Goal: Find specific page/section: Find specific page/section

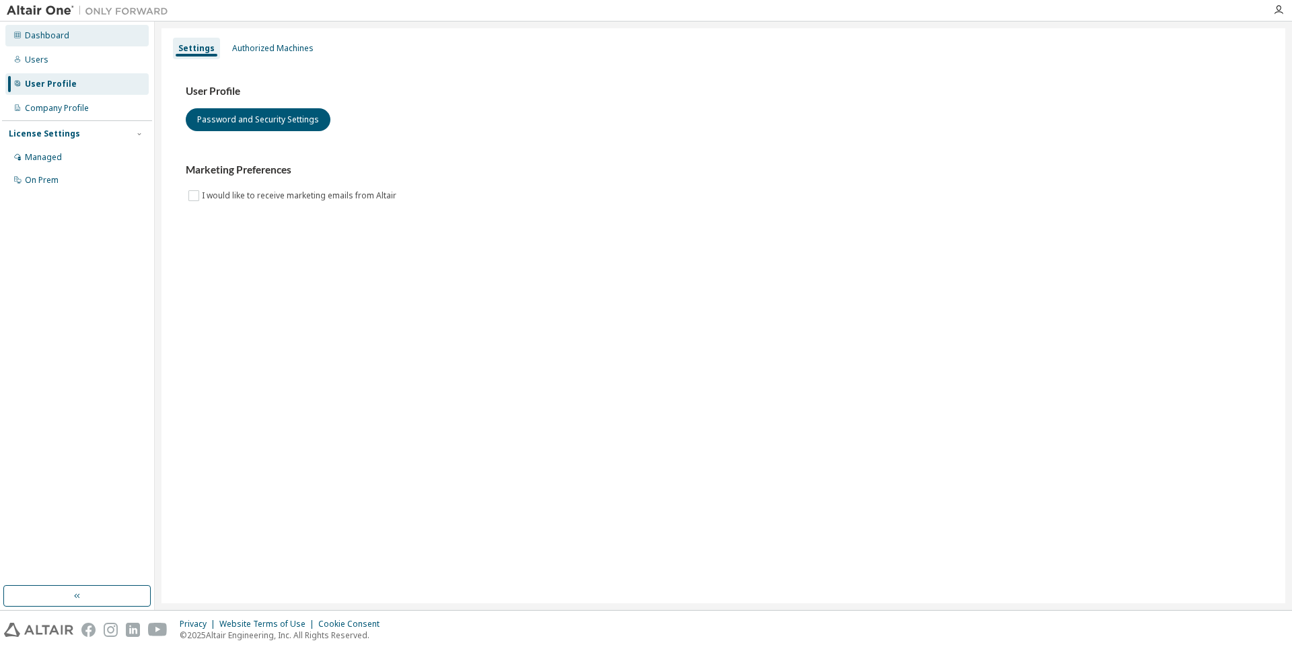
click at [22, 33] on div "Dashboard" at bounding box center [76, 36] width 143 height 22
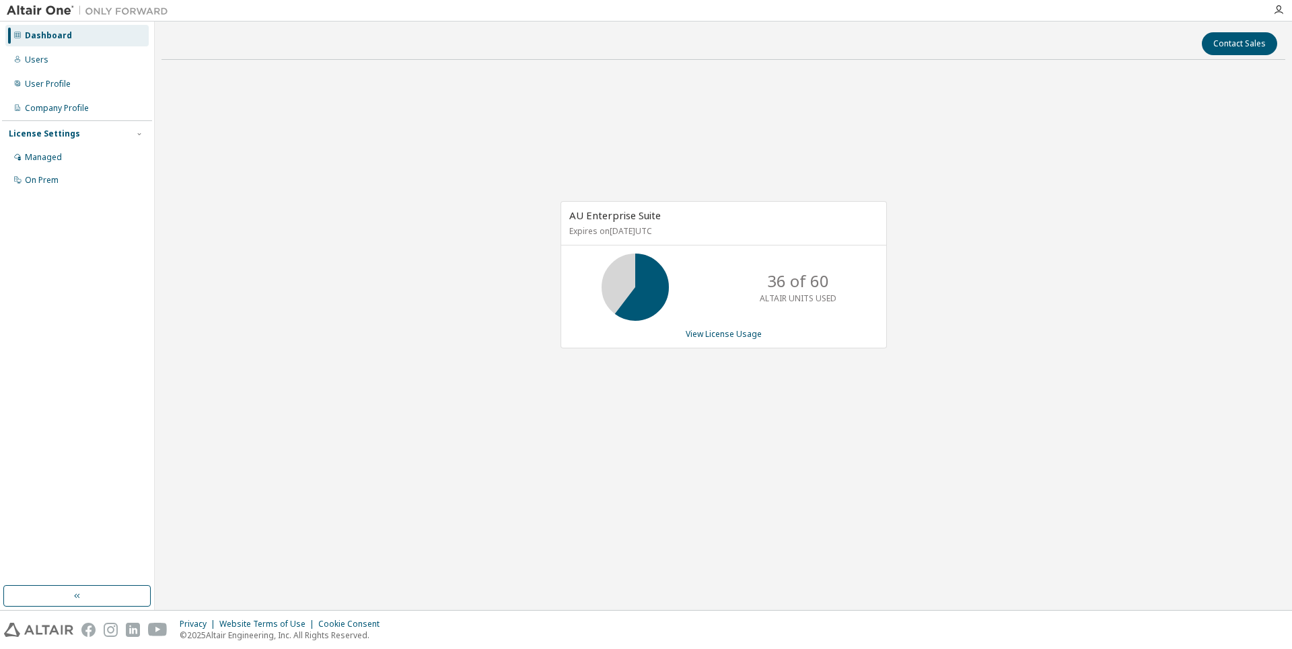
click at [36, 46] on div "Dashboard Users User Profile Company Profile License Settings Managed On Prem" at bounding box center [77, 108] width 150 height 169
click at [34, 56] on div "Users" at bounding box center [37, 60] width 24 height 11
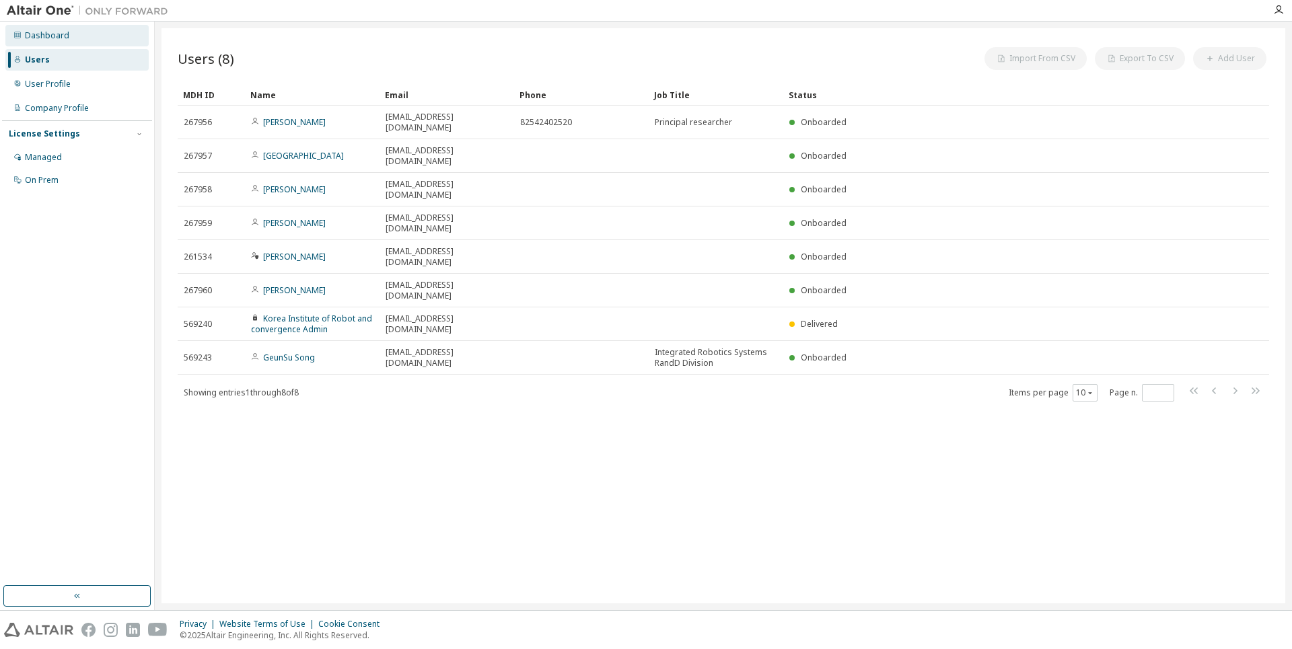
click at [36, 42] on div "Dashboard" at bounding box center [76, 36] width 143 height 22
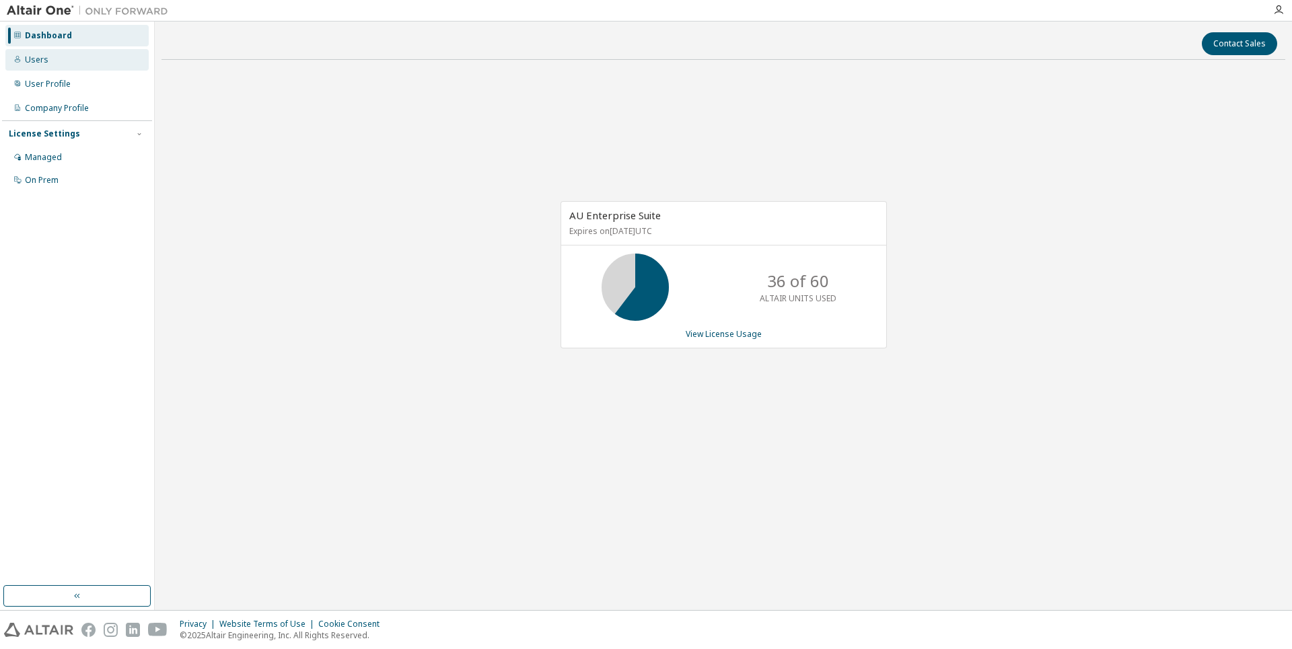
click at [41, 56] on div "Users" at bounding box center [37, 60] width 24 height 11
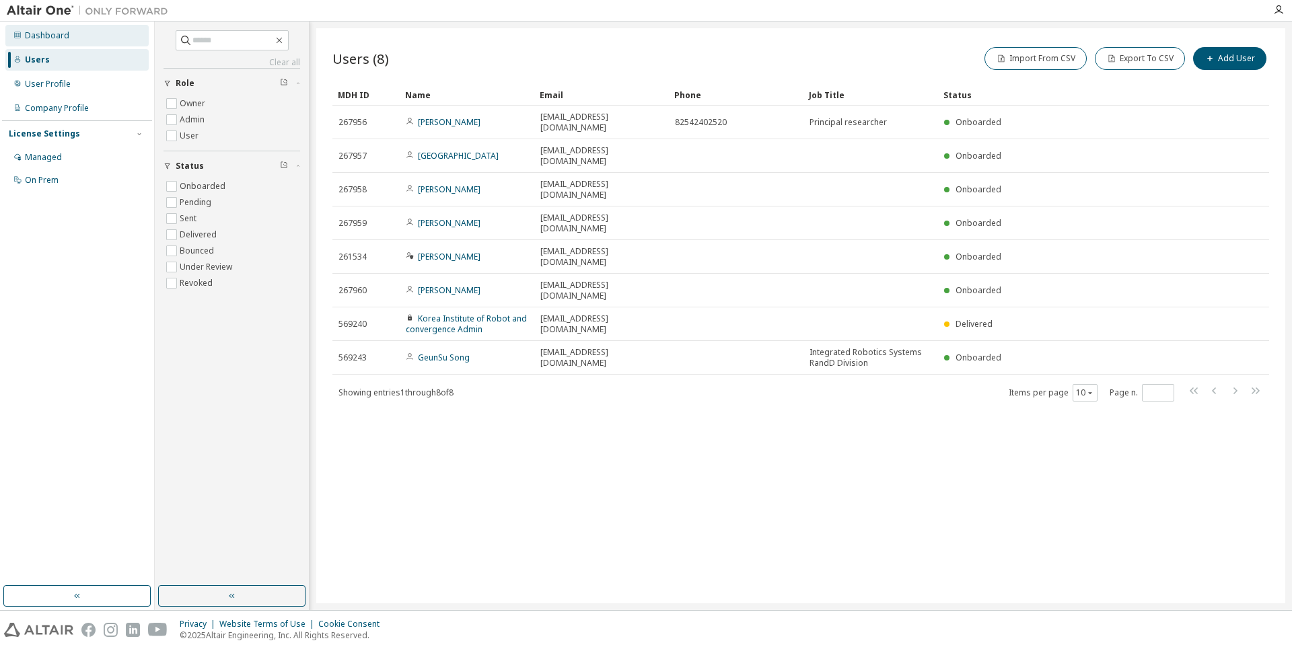
click at [61, 37] on div "Dashboard" at bounding box center [47, 35] width 44 height 11
